Goal: Information Seeking & Learning: Understand process/instructions

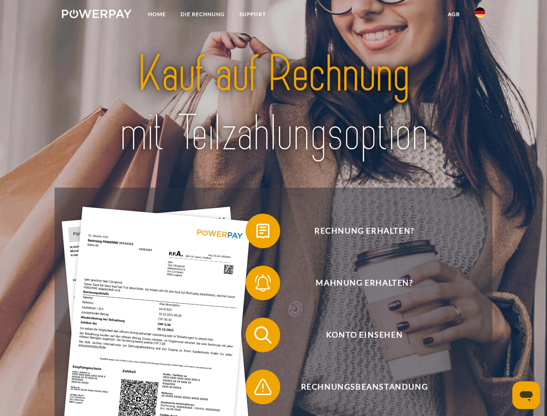
click at [97, 15] on img at bounding box center [97, 14] width 70 height 9
click at [480, 15] on img at bounding box center [480, 12] width 10 height 10
click at [453, 14] on link "agb" at bounding box center [454, 14] width 27 height 16
click at [256, 233] on span at bounding box center [249, 230] width 43 height 43
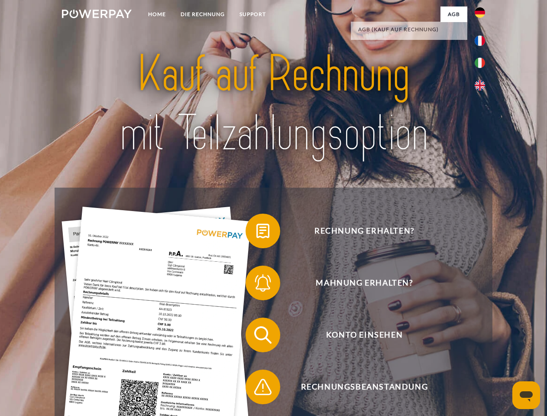
click at [256, 285] on span at bounding box center [249, 282] width 43 height 43
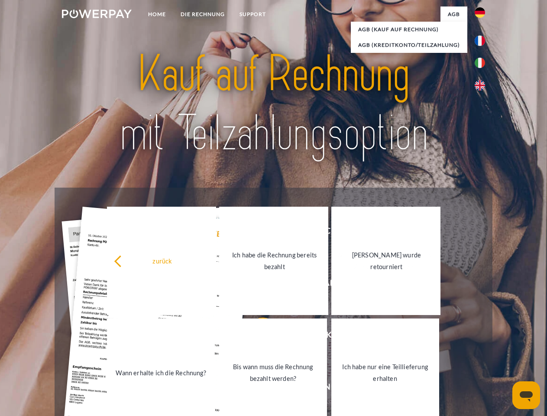
click at [256, 337] on link "Bis wann muss die Rechnung bezahlt werden?" at bounding box center [273, 372] width 108 height 108
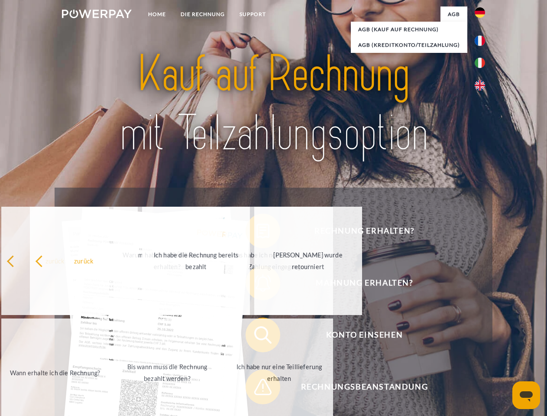
click at [256, 389] on span at bounding box center [249, 386] width 43 height 43
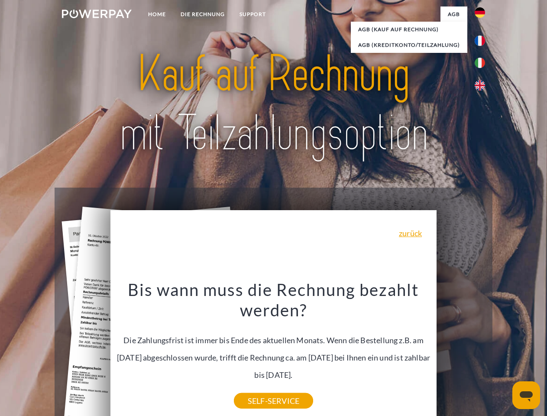
click at [526, 395] on icon "Messaging-Fenster öffnen" at bounding box center [526, 396] width 13 height 10
